Goal: Information Seeking & Learning: Learn about a topic

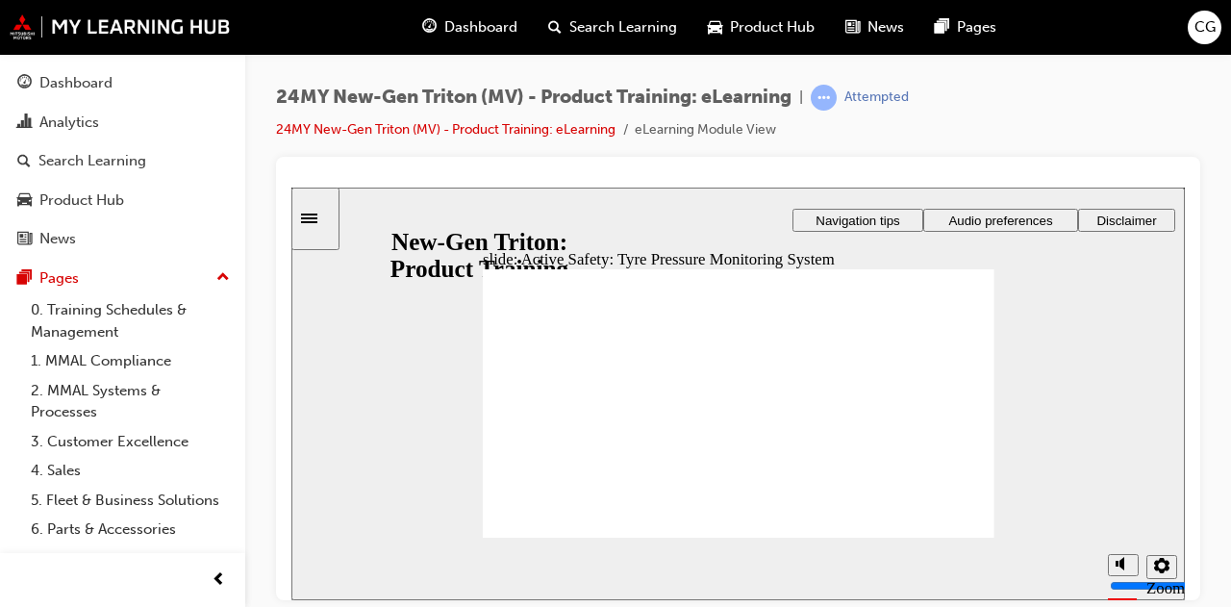
drag, startPoint x: 958, startPoint y: 521, endPoint x: 948, endPoint y: 523, distance: 9.8
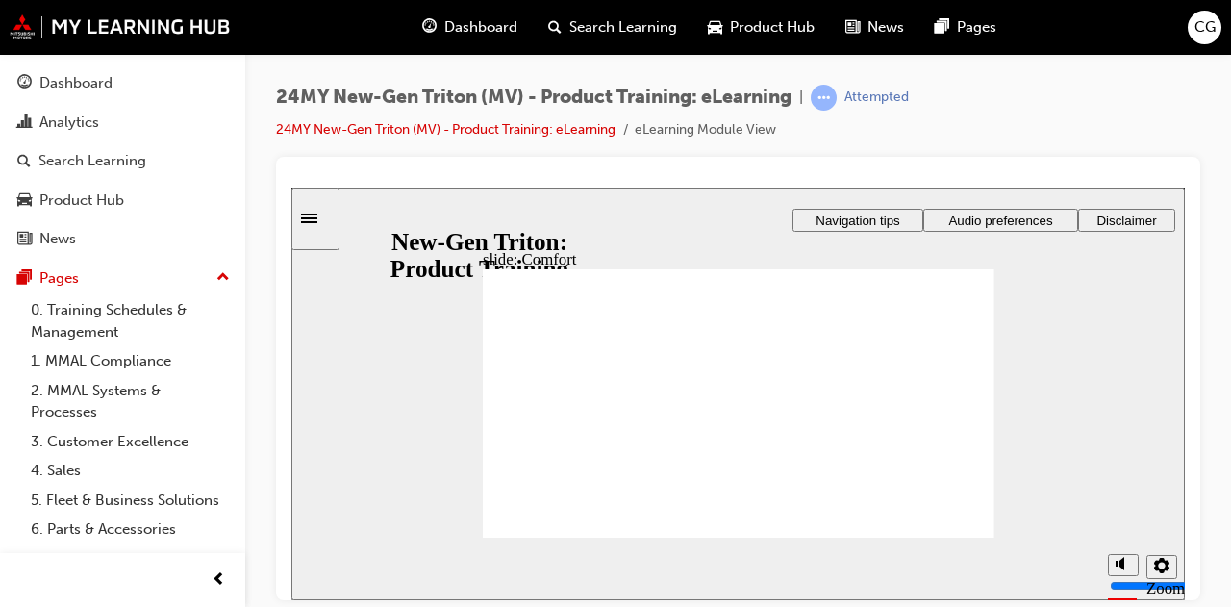
drag, startPoint x: 959, startPoint y: 523, endPoint x: 961, endPoint y: 537, distance: 13.6
click at [961, 537] on div "slide: Comfort Rectangle 1 Rectangle 3 Comfort Click Next to continue. Round Sa…" at bounding box center [737, 393] width 893 height 412
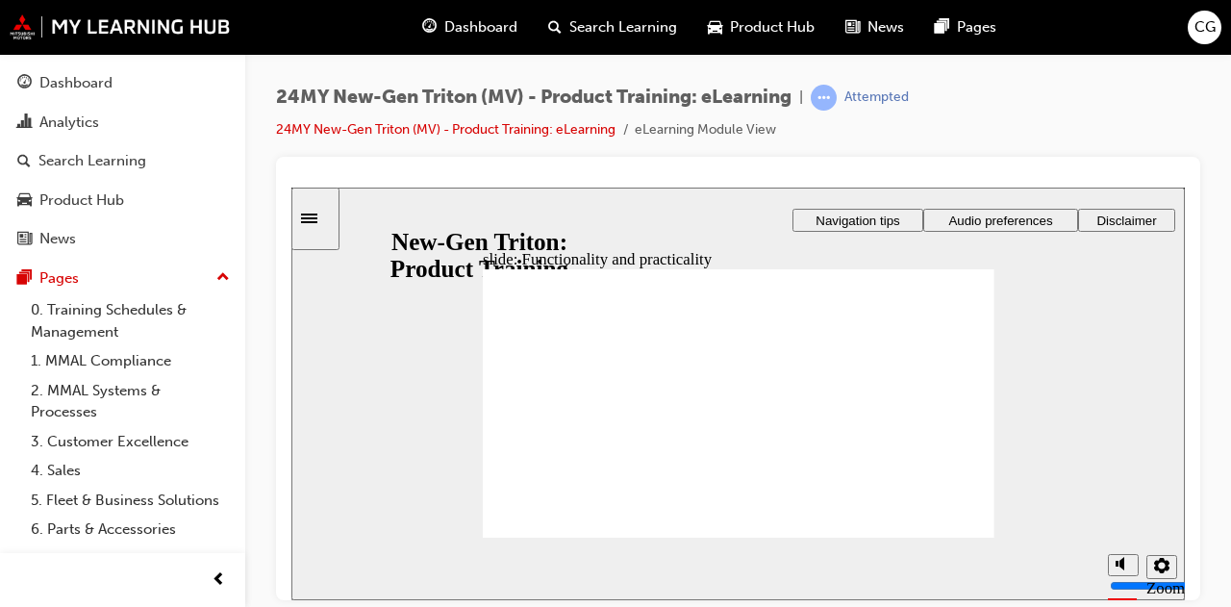
click at [1158, 565] on icon "Settings" at bounding box center [1161, 564] width 15 height 15
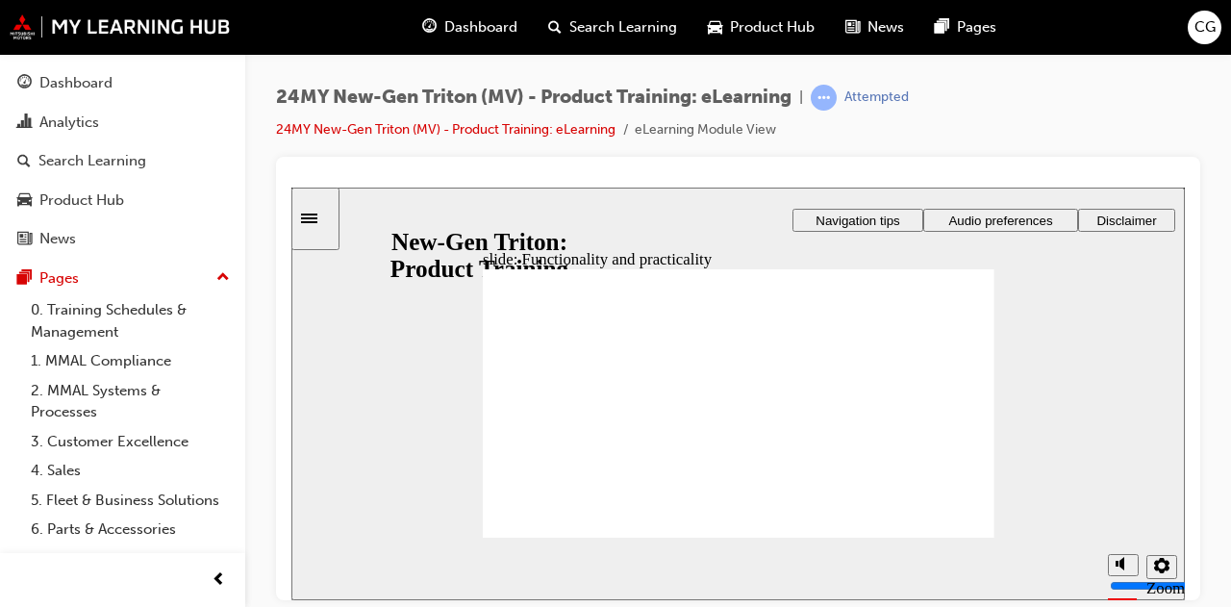
click at [1161, 560] on icon "Settings" at bounding box center [1161, 564] width 15 height 15
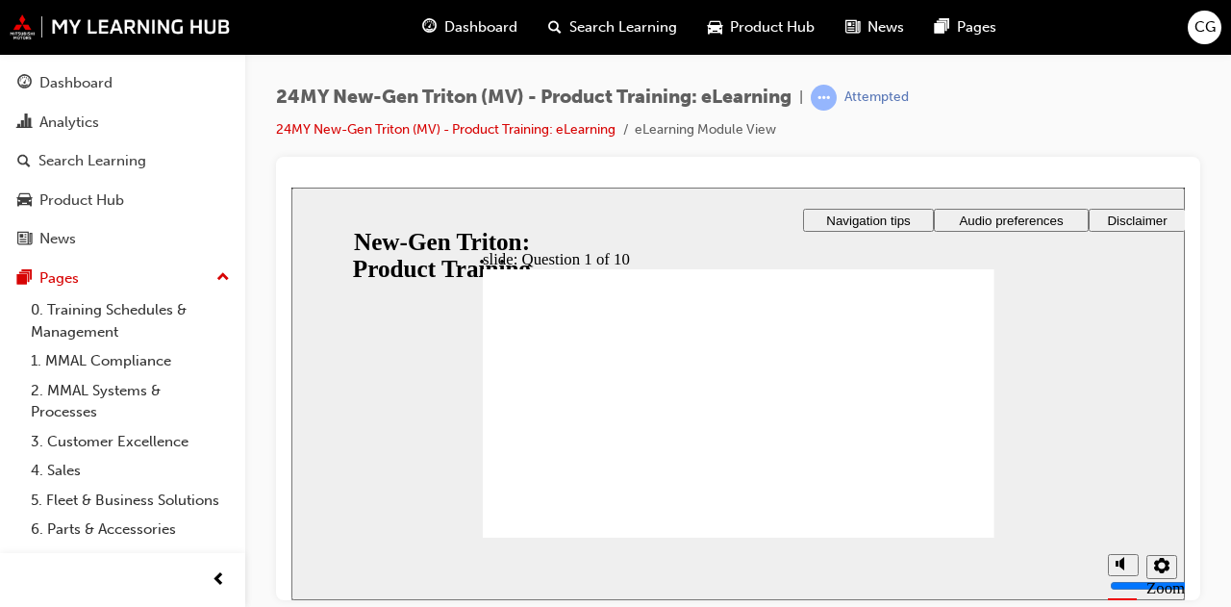
checkbox input "true"
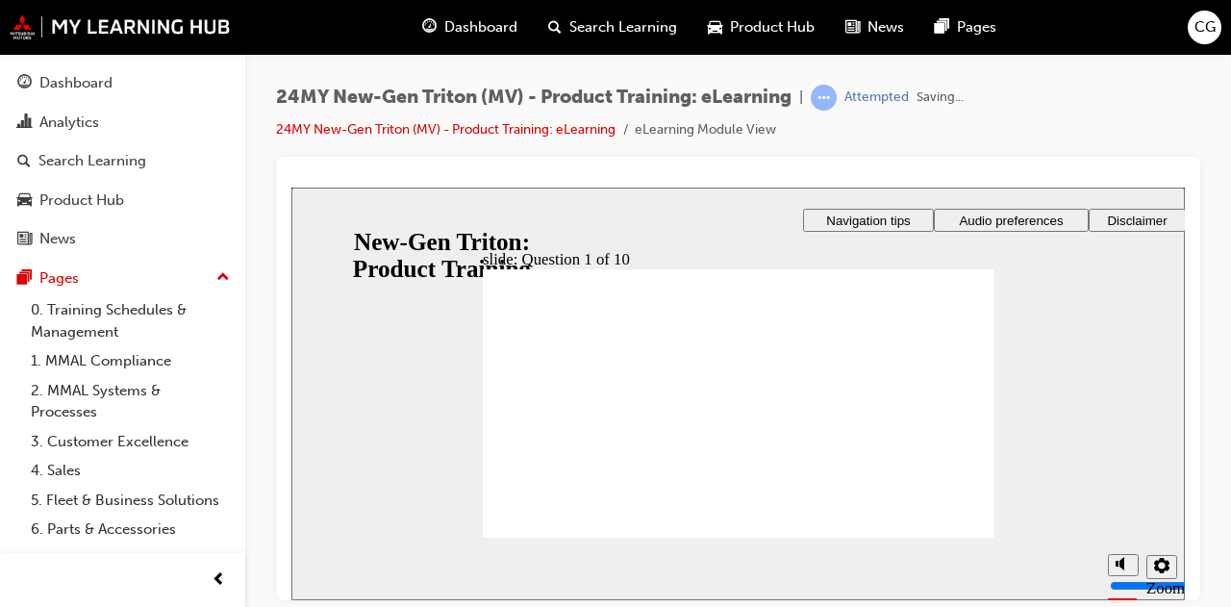
radio input "true"
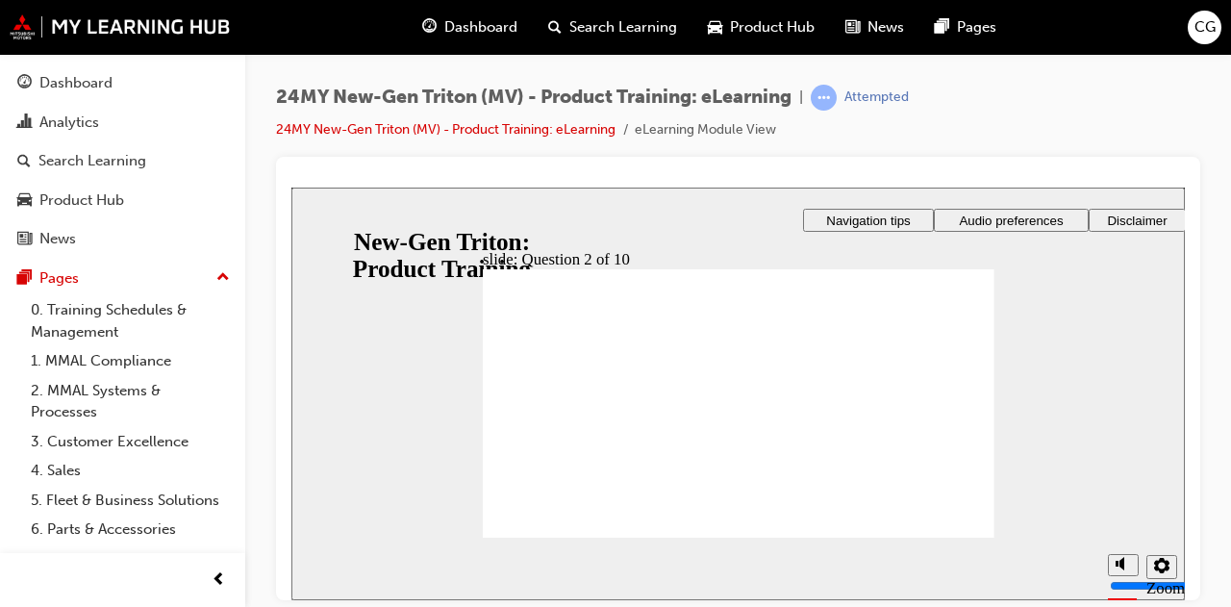
checkbox input "true"
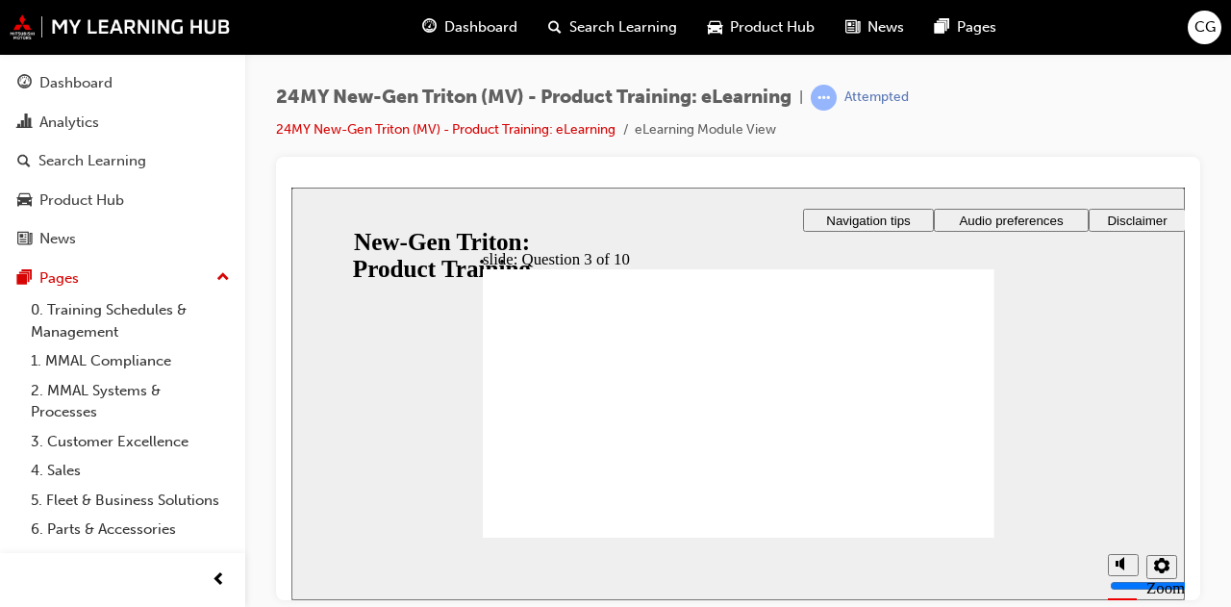
checkbox input "true"
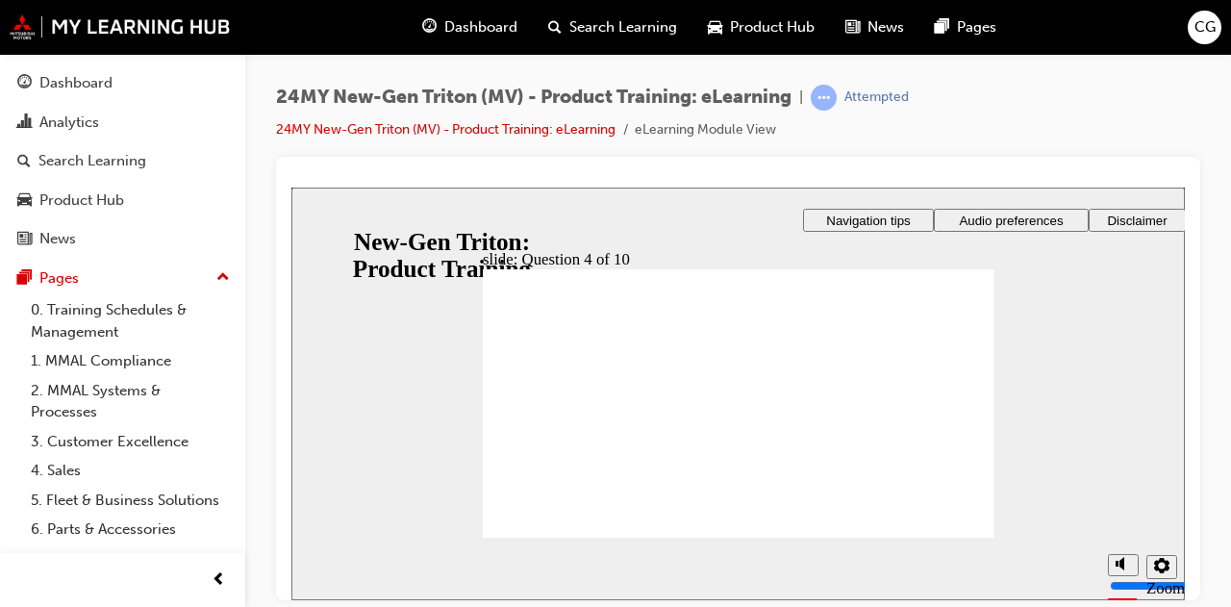
checkbox input "true"
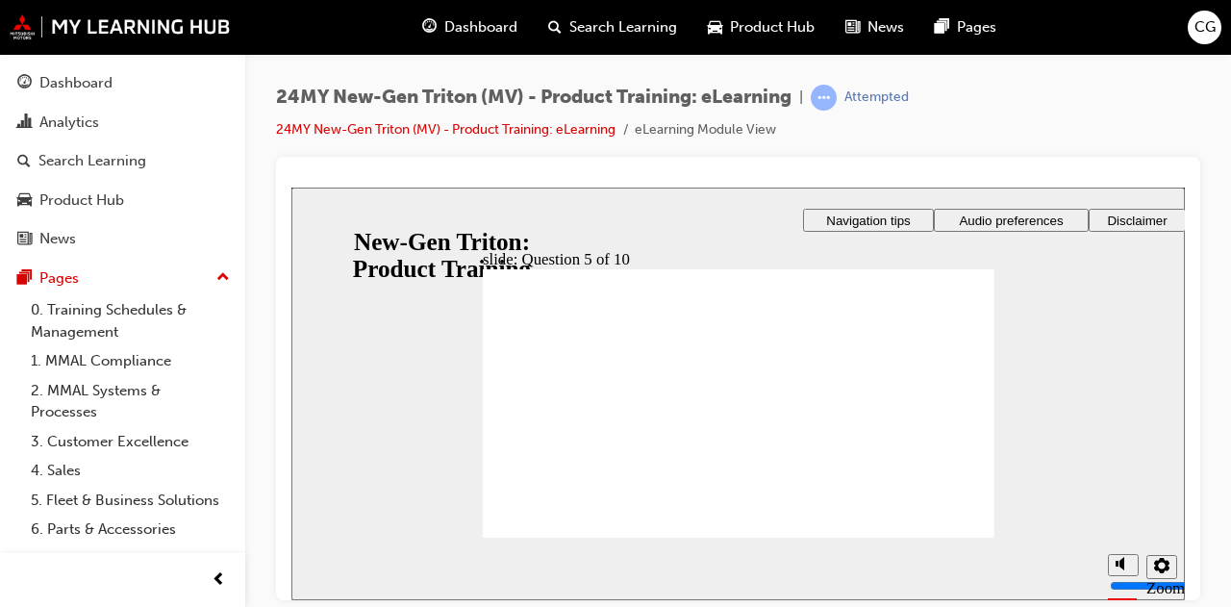
checkbox input "false"
radio input "true"
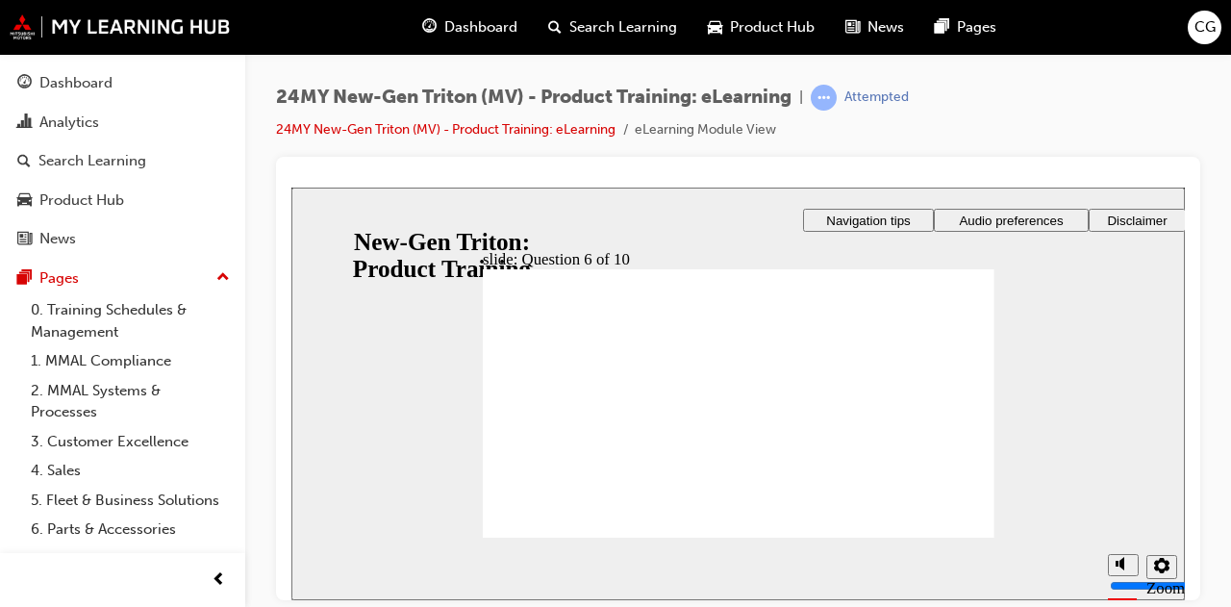
checkbox input "true"
drag, startPoint x: 573, startPoint y: 396, endPoint x: 572, endPoint y: 417, distance: 21.2
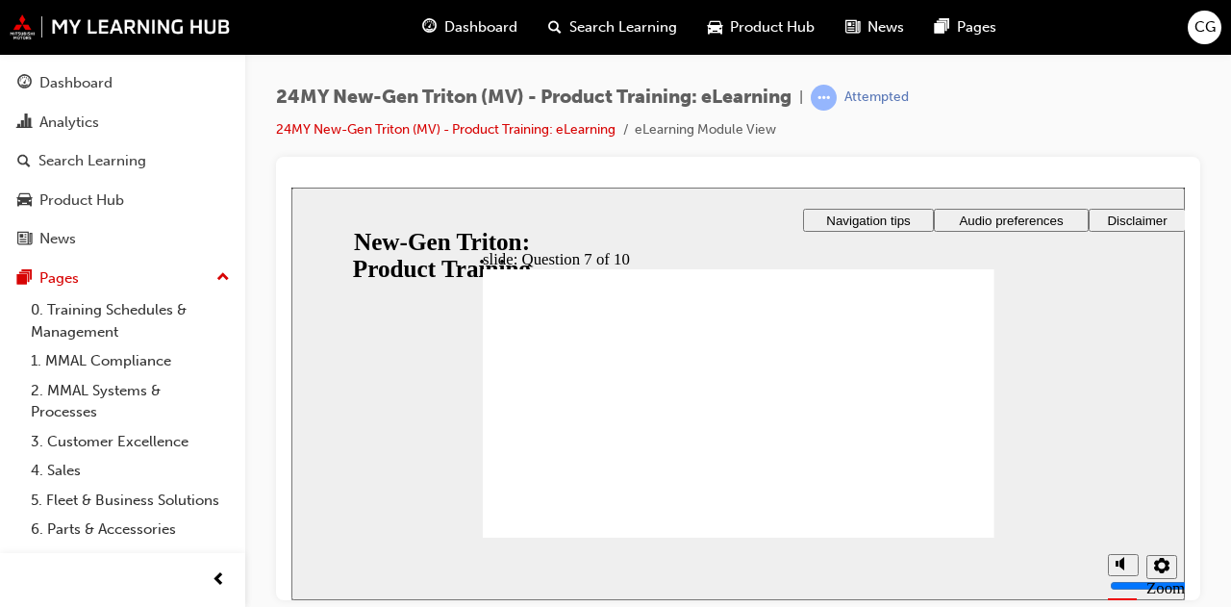
checkbox input "true"
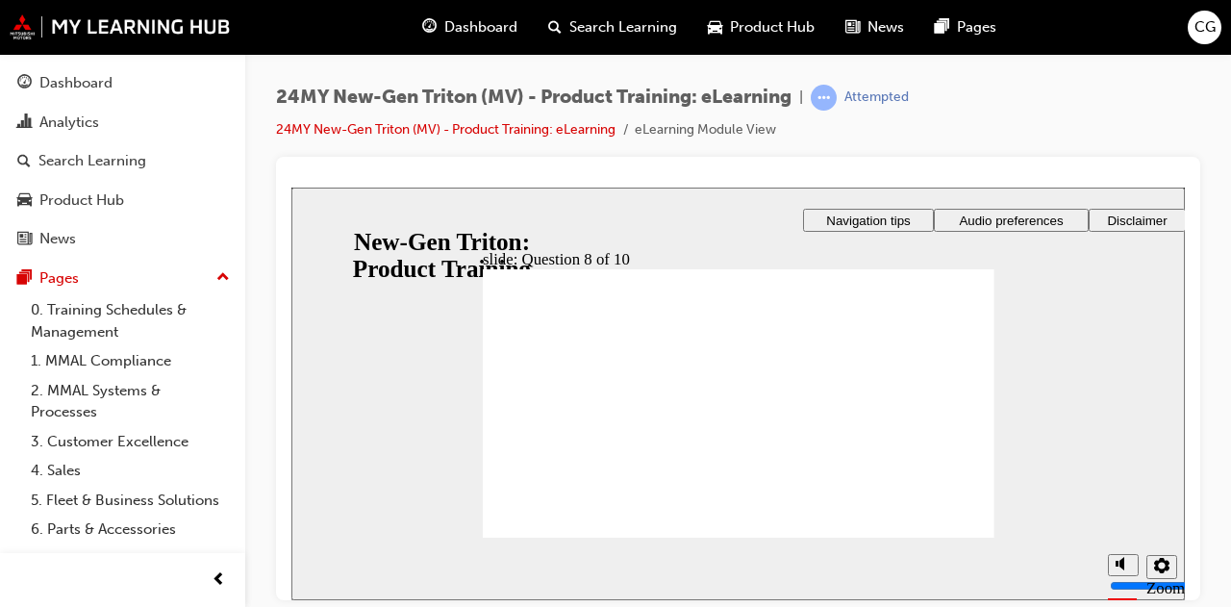
radio input "true"
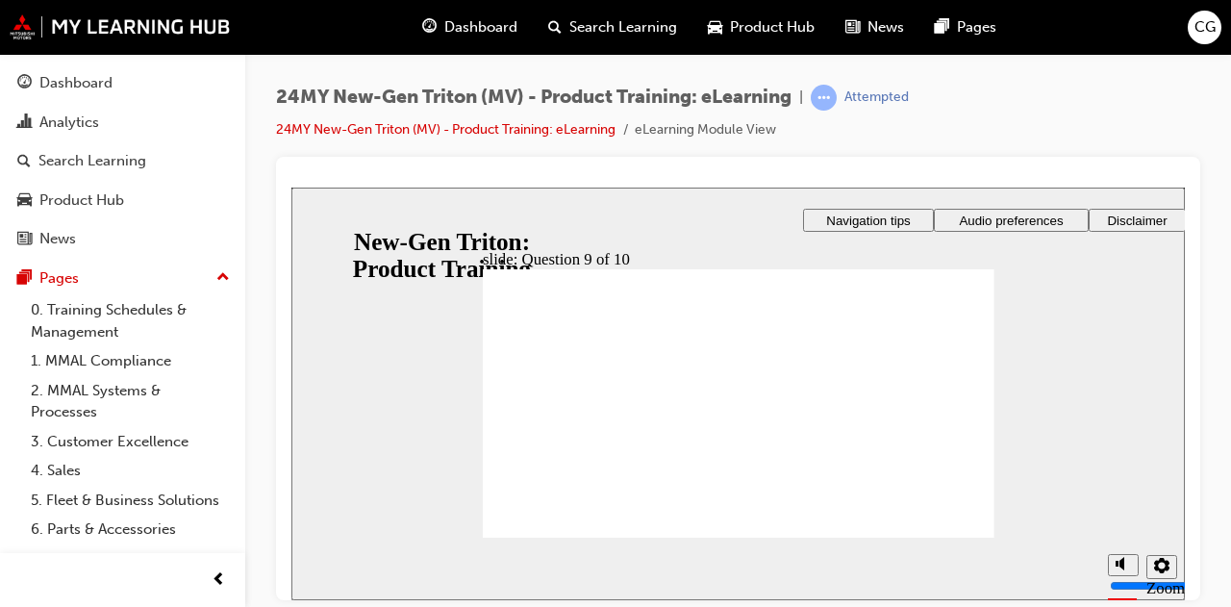
radio input "true"
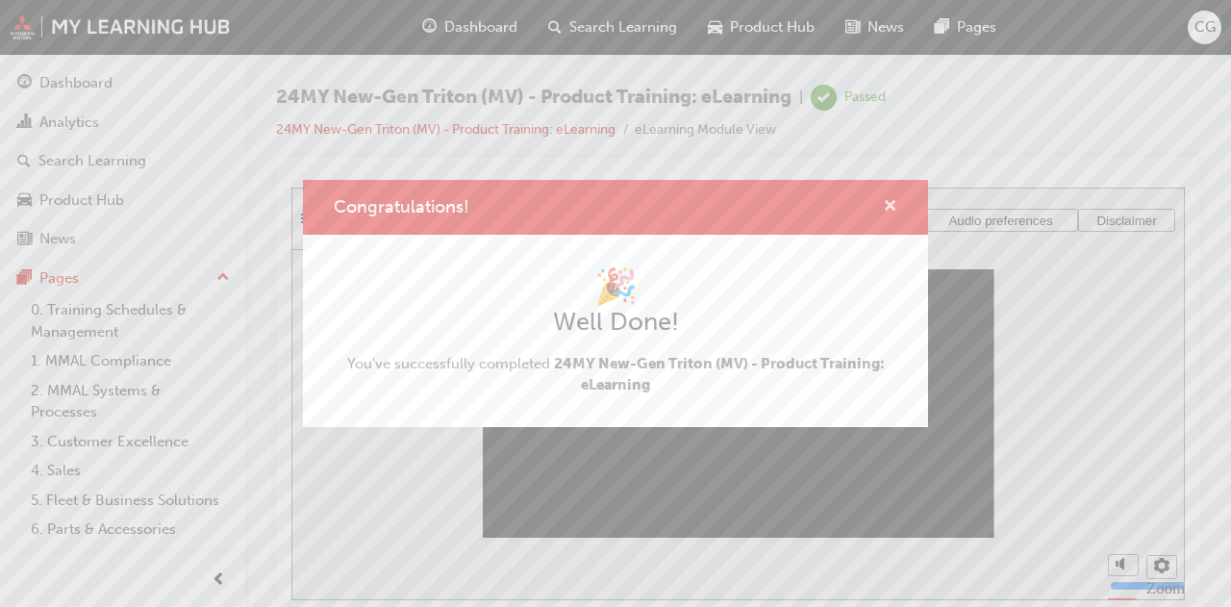
click at [894, 209] on span "cross-icon" at bounding box center [890, 207] width 14 height 17
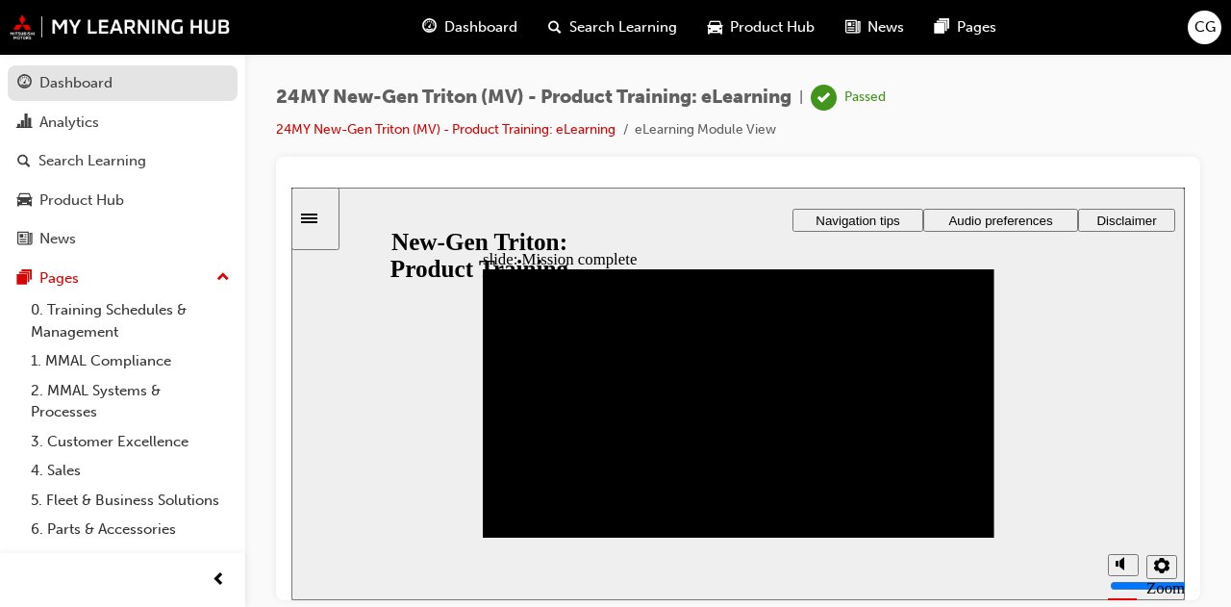
click at [115, 92] on div "Dashboard" at bounding box center [122, 83] width 211 height 24
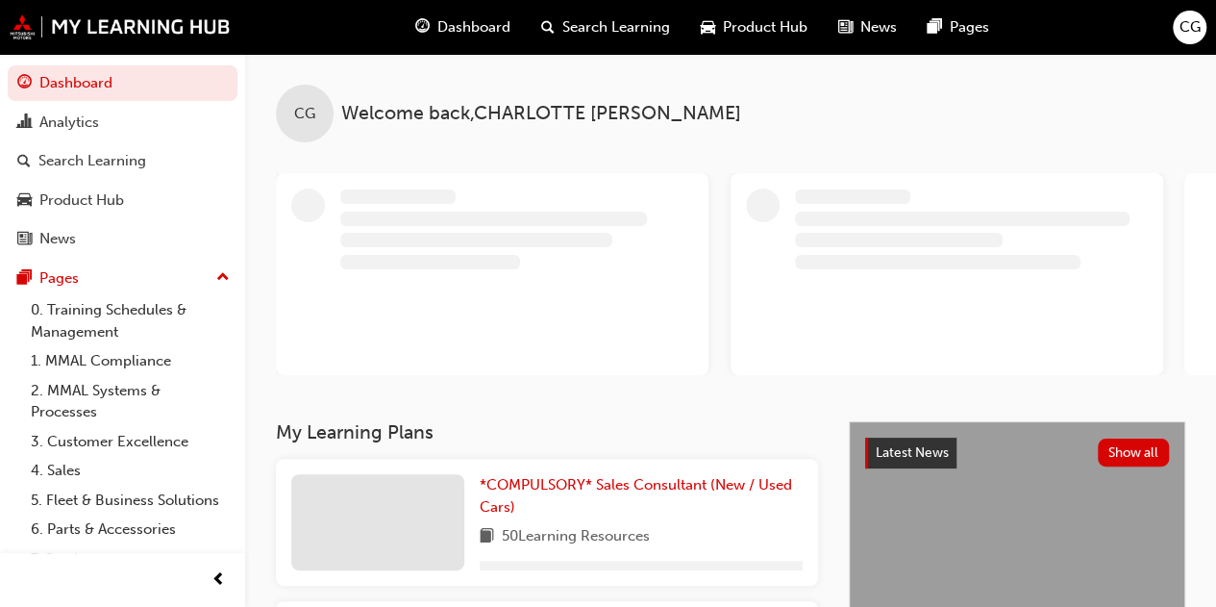
scroll to position [192, 0]
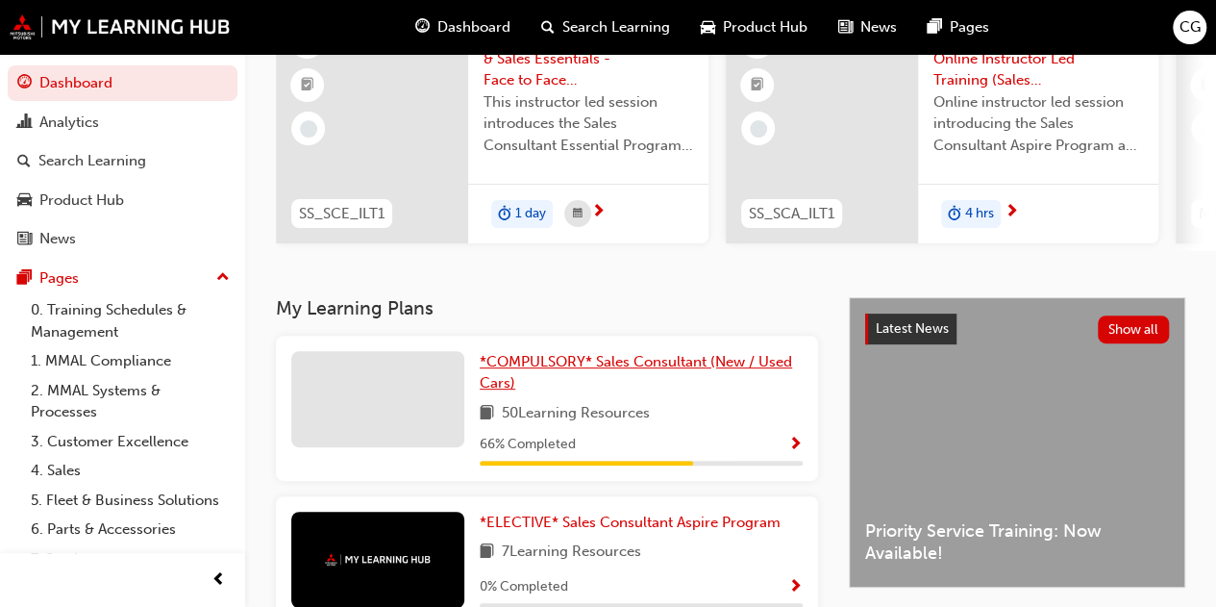
click at [632, 366] on span "*COMPULSORY* Sales Consultant (New / Used Cars)" at bounding box center [636, 372] width 312 height 39
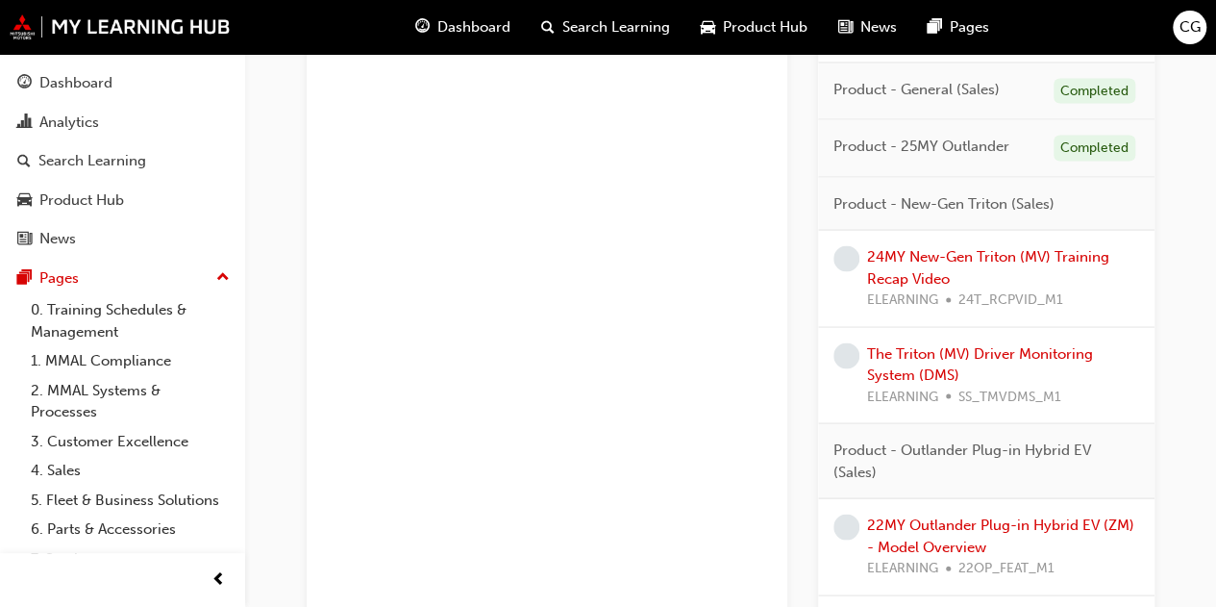
scroll to position [1827, 0]
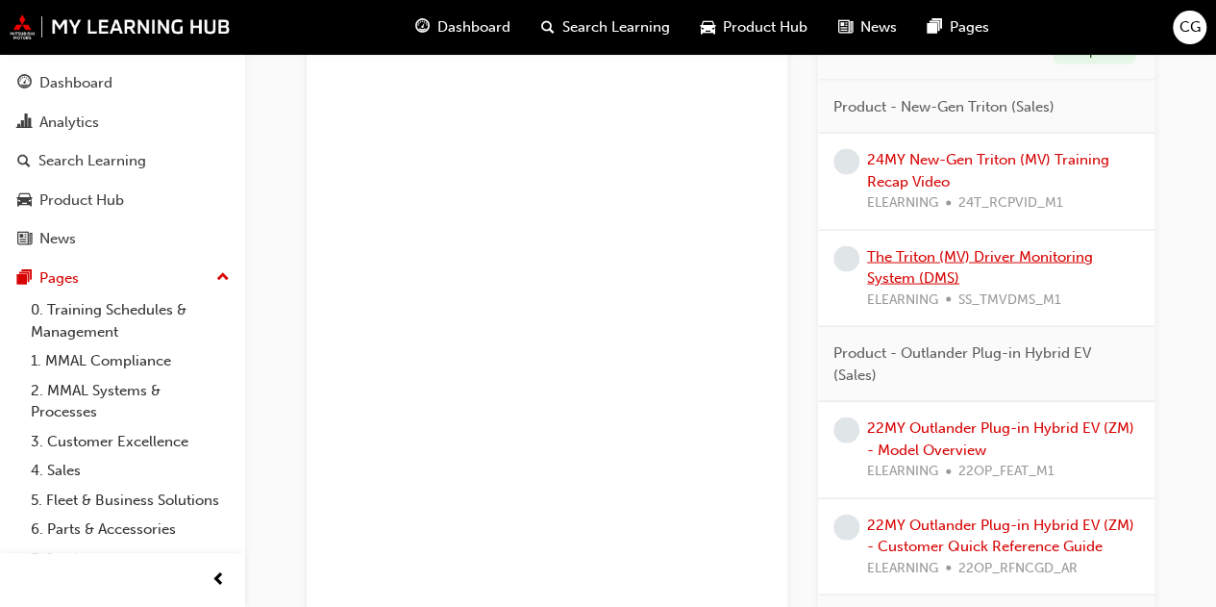
click at [939, 253] on link "The Triton (MV) Driver Monitoring System (DMS)" at bounding box center [980, 267] width 226 height 39
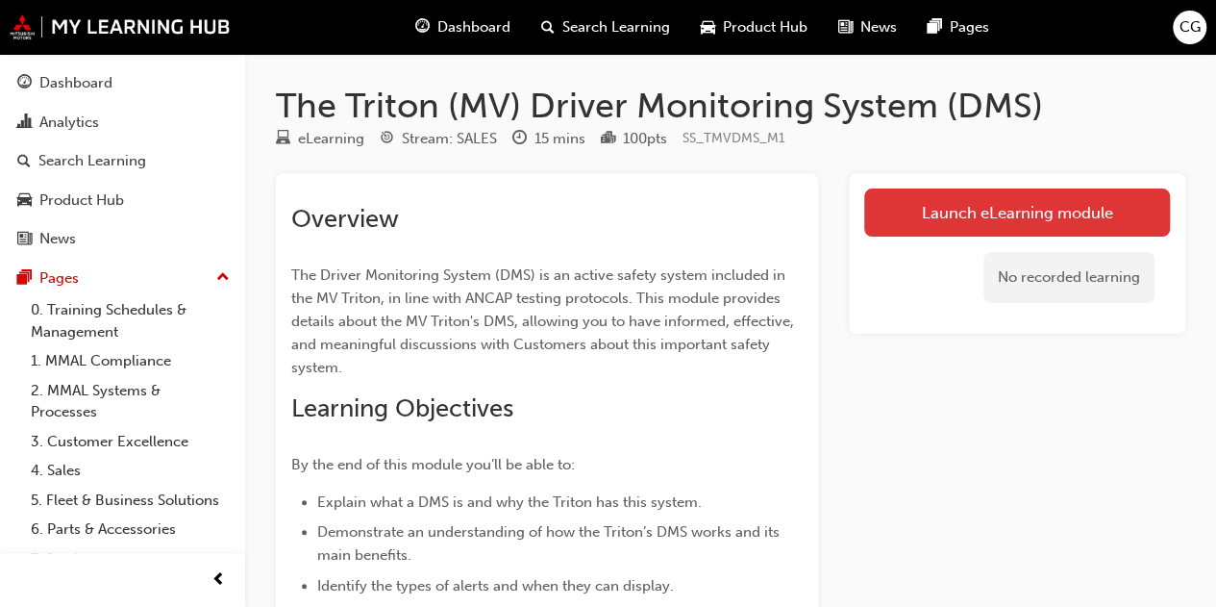
click at [889, 214] on link "Launch eLearning module" at bounding box center [1017, 212] width 306 height 48
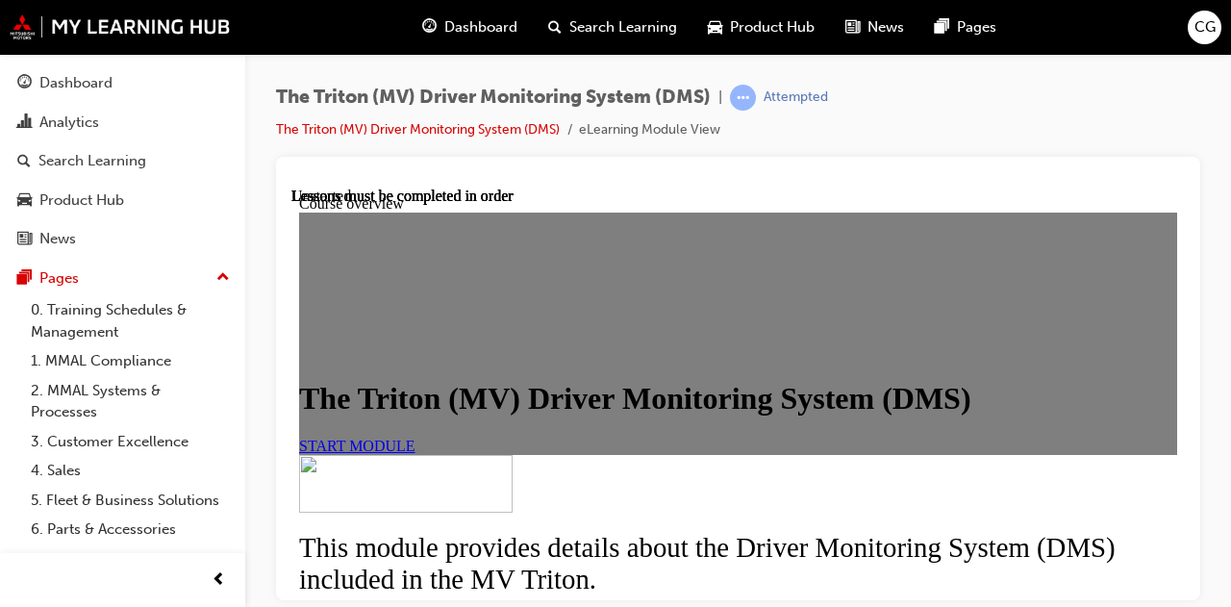
click at [415, 453] on span "START MODULE" at bounding box center [357, 445] width 116 height 16
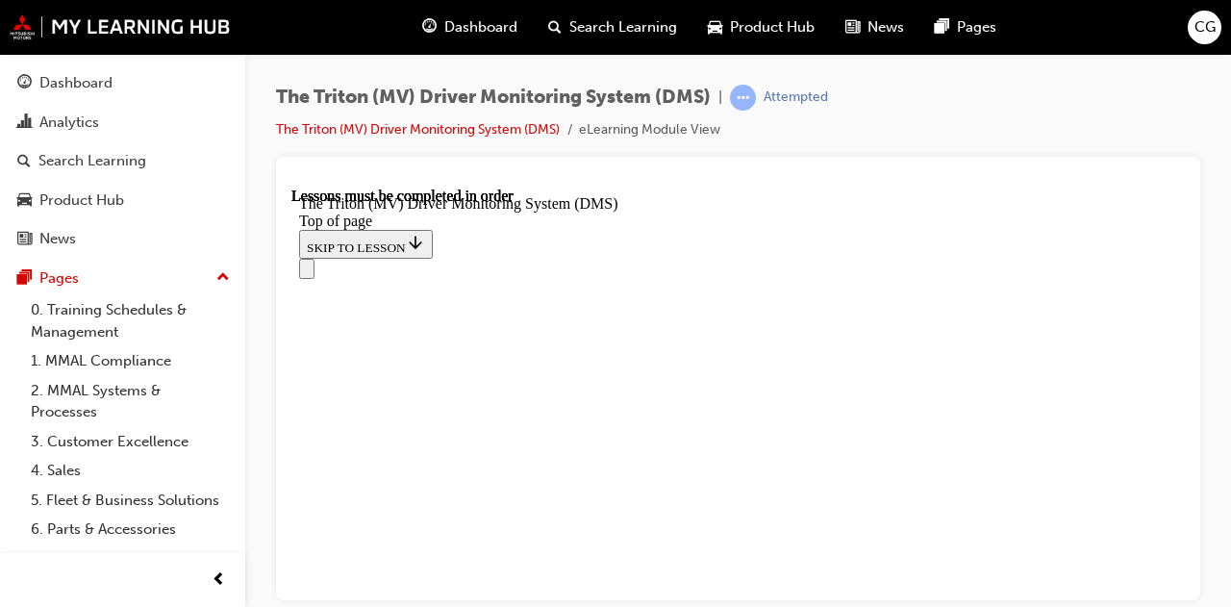
scroll to position [1048, 0]
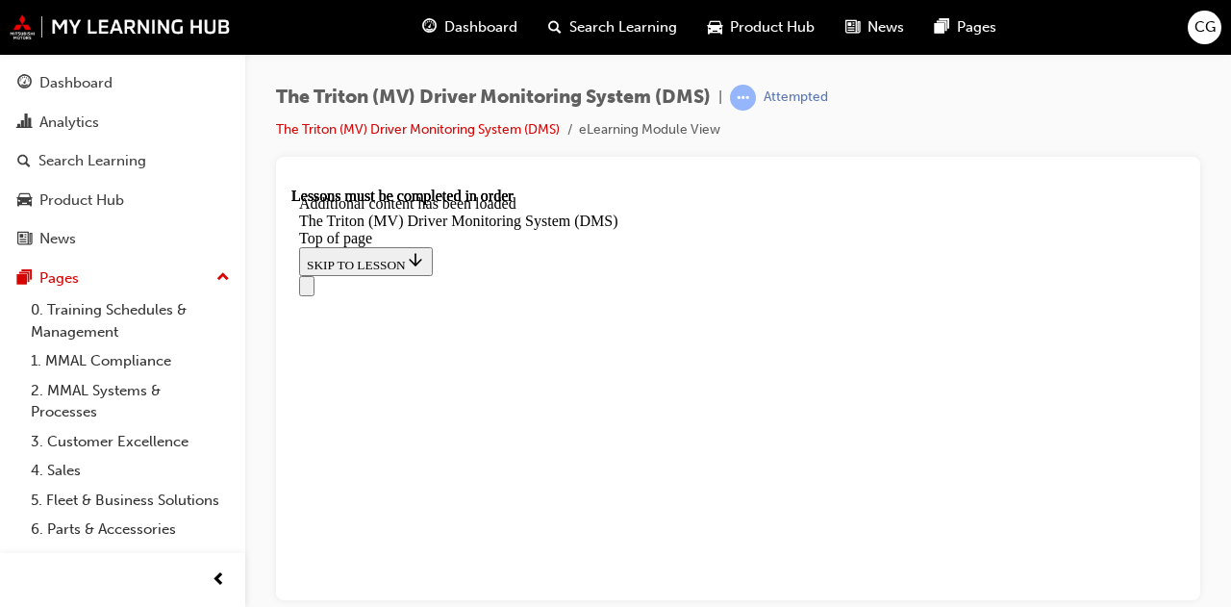
scroll to position [3734, 0]
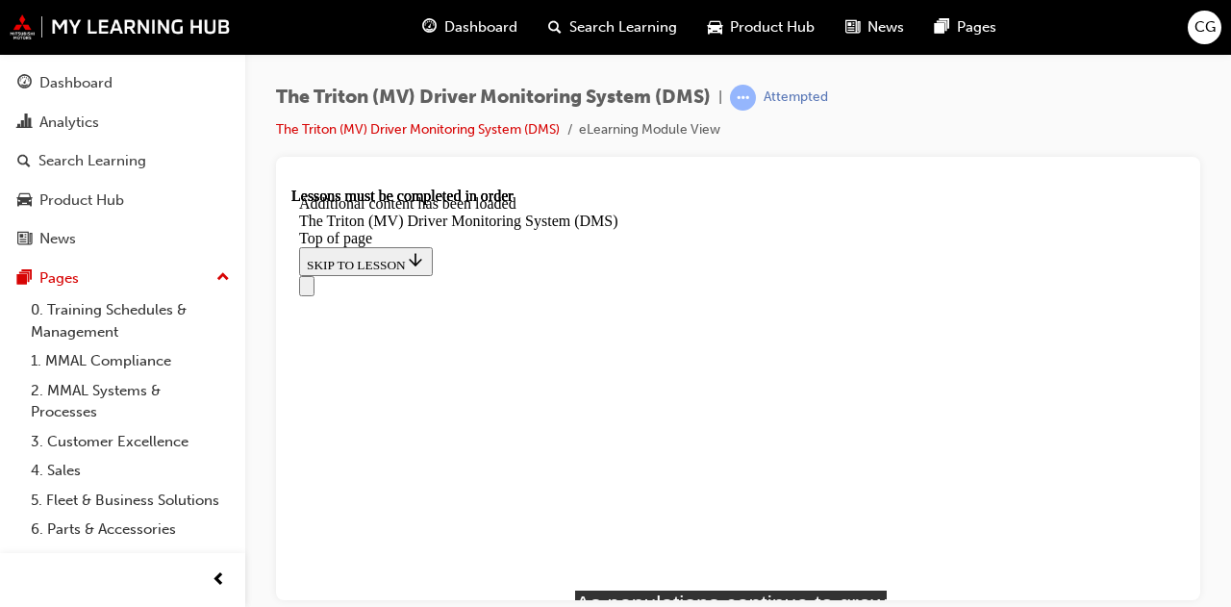
scroll to position [3734, 0]
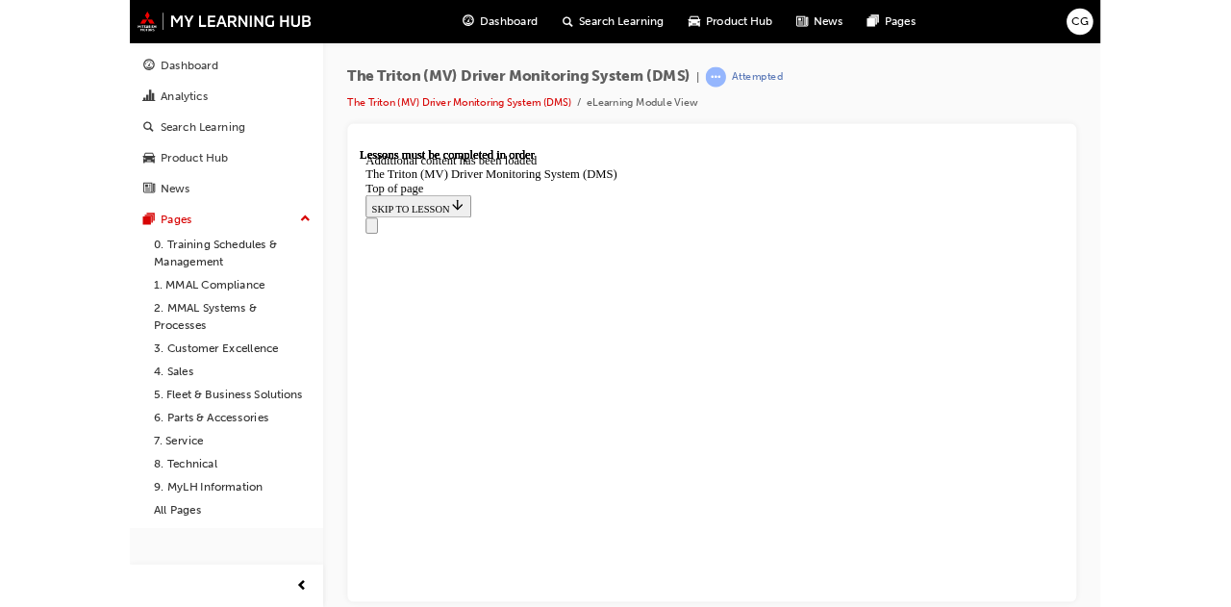
scroll to position [3139, 0]
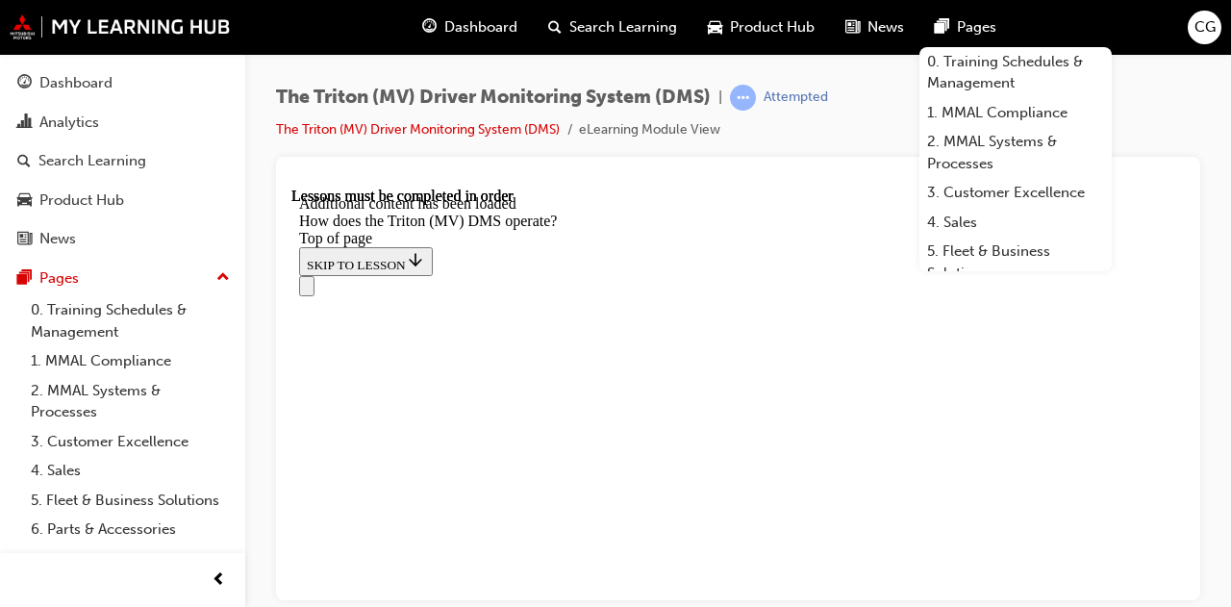
scroll to position [2663, 0]
